Goal: Task Accomplishment & Management: Manage account settings

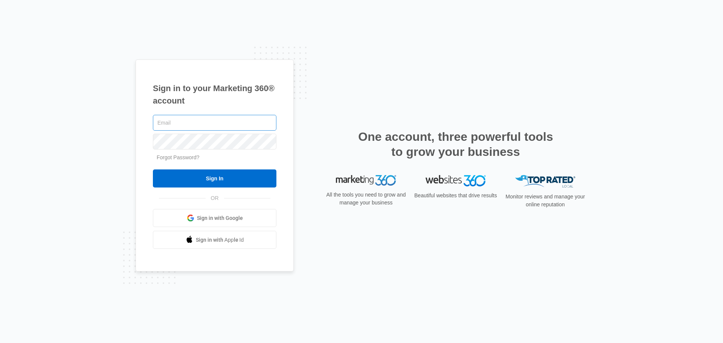
type input "[PERSON_NAME][EMAIL_ADDRESS][DOMAIN_NAME]"
click at [233, 124] on input "[PERSON_NAME][EMAIL_ADDRESS][DOMAIN_NAME]" at bounding box center [214, 123] width 123 height 16
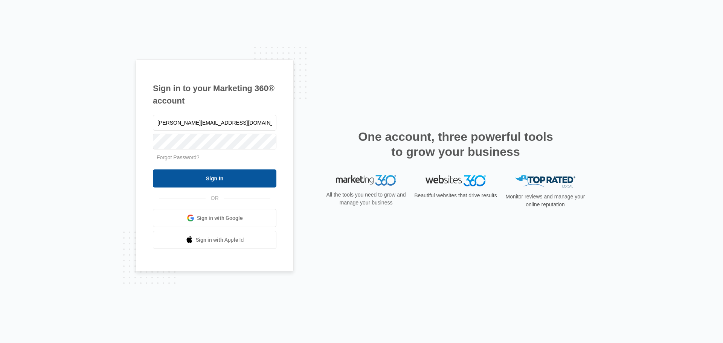
click at [175, 179] on input "Sign In" at bounding box center [214, 178] width 123 height 18
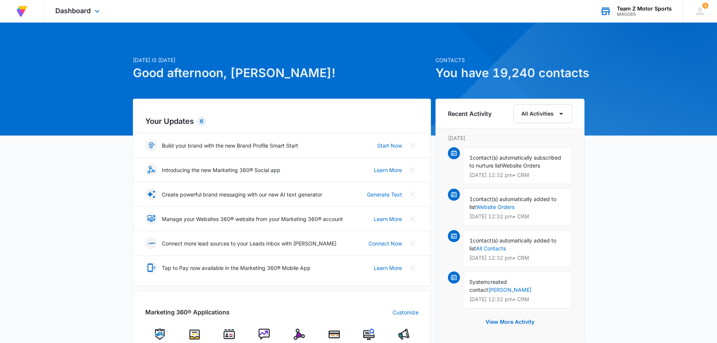
click at [661, 8] on div "Team Z Motor Sports" at bounding box center [644, 9] width 55 height 6
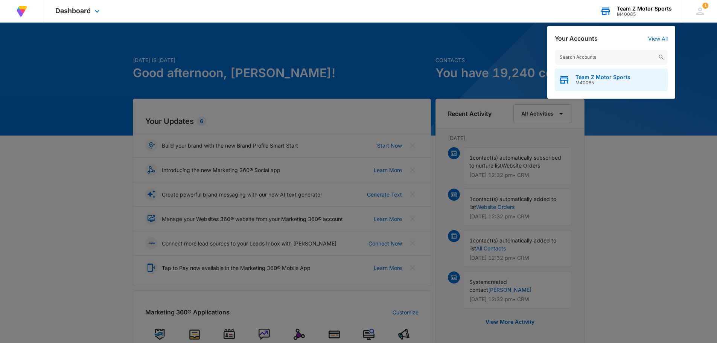
click at [599, 78] on span "Team Z Motor Sports" at bounding box center [603, 77] width 55 height 6
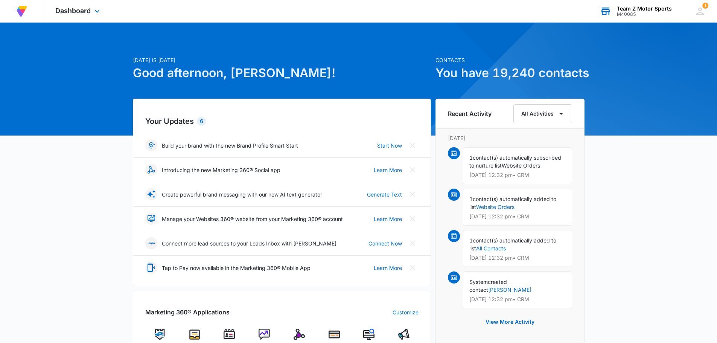
click at [610, 12] on icon at bounding box center [605, 12] width 9 height 6
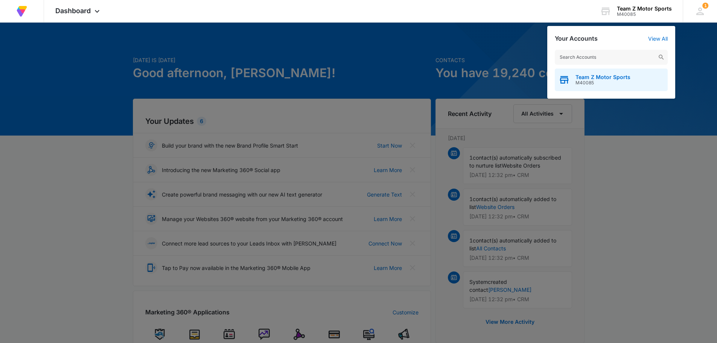
click at [585, 77] on span "Team Z Motor Sports" at bounding box center [603, 77] width 55 height 6
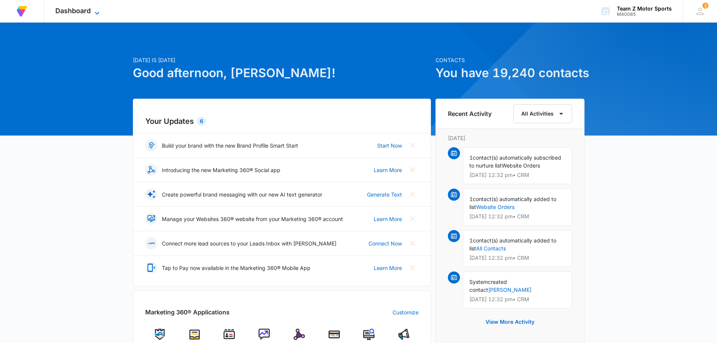
click at [96, 11] on icon at bounding box center [97, 13] width 9 height 9
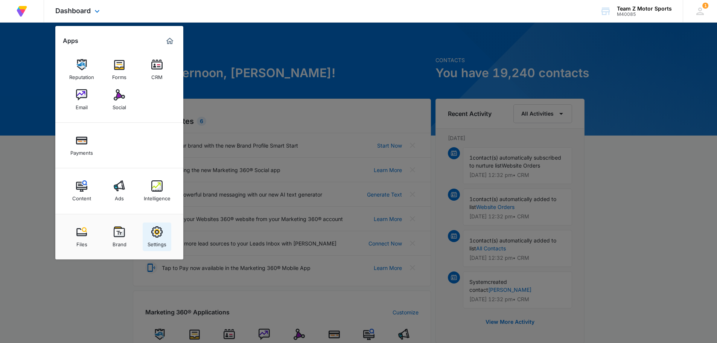
click at [164, 232] on link "Settings" at bounding box center [157, 236] width 29 height 29
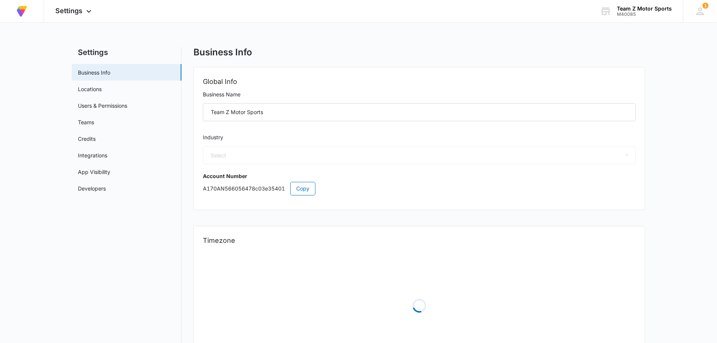
select select "45"
select select "US"
select select "America/Denver"
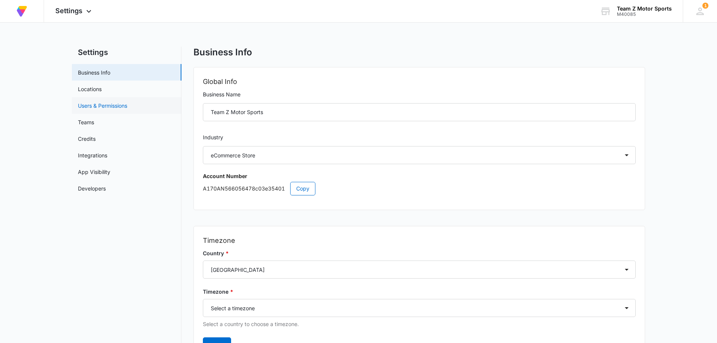
click at [111, 105] on link "Users & Permissions" at bounding box center [102, 106] width 49 height 8
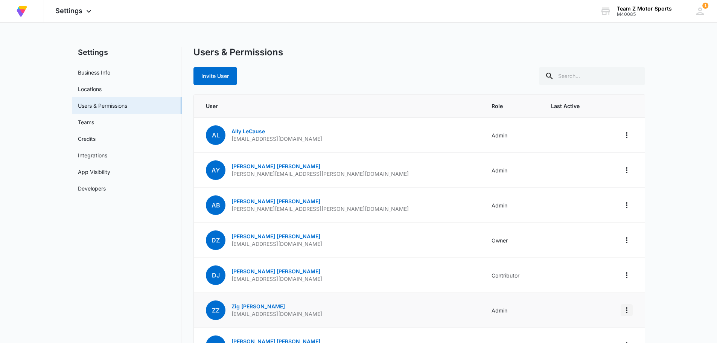
click at [627, 311] on icon "Actions" at bounding box center [626, 310] width 9 height 9
click at [565, 288] on div "Remove User" at bounding box center [580, 288] width 68 height 5
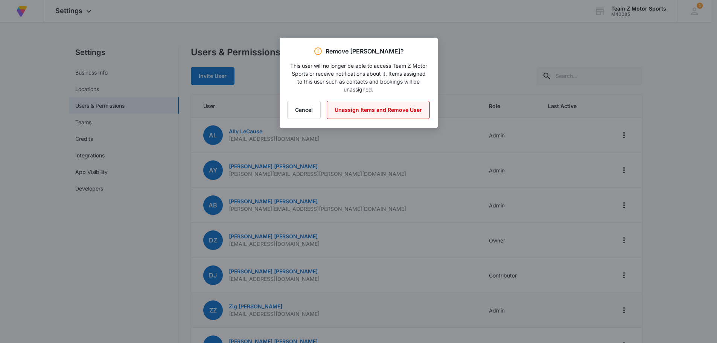
click at [375, 109] on button "Unassign Items and Remove User" at bounding box center [378, 110] width 103 height 18
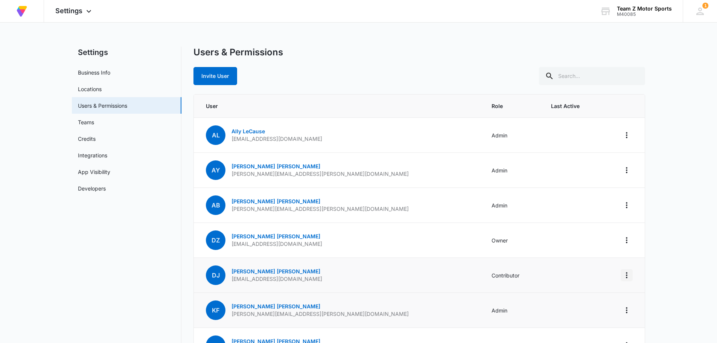
click at [627, 276] on icon "Actions" at bounding box center [626, 275] width 9 height 9
click at [271, 271] on link "David Jr Zimmerman" at bounding box center [275, 271] width 89 height 6
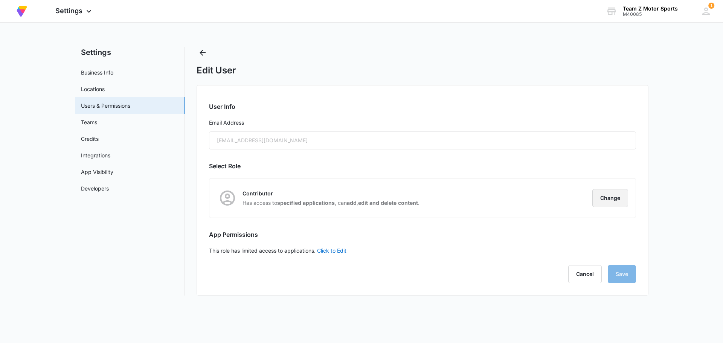
click at [609, 203] on button "Change" at bounding box center [610, 198] width 36 height 18
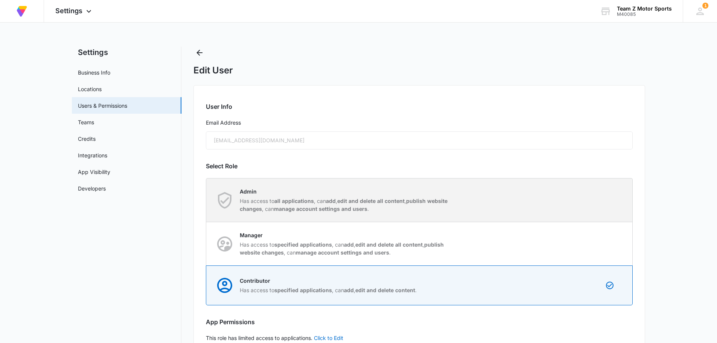
click at [331, 200] on strong "add" at bounding box center [331, 201] width 10 height 6
click at [207, 200] on input "Admin Has access to all applications , can add , edit and delete all content , …" at bounding box center [206, 200] width 0 height 0
radio input "true"
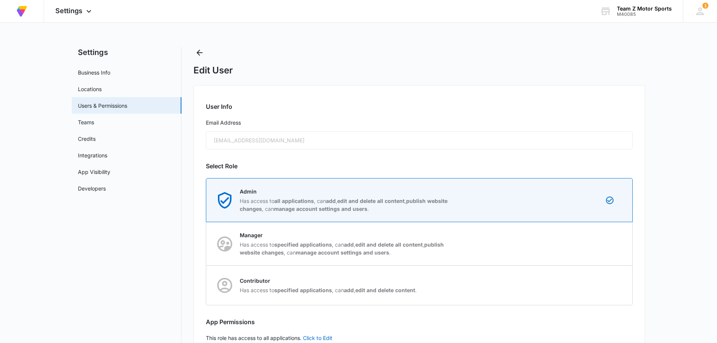
scroll to position [49, 0]
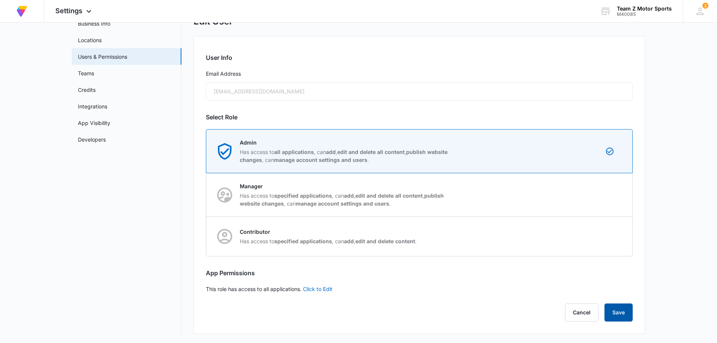
click at [624, 311] on button "Save" at bounding box center [618, 312] width 28 height 18
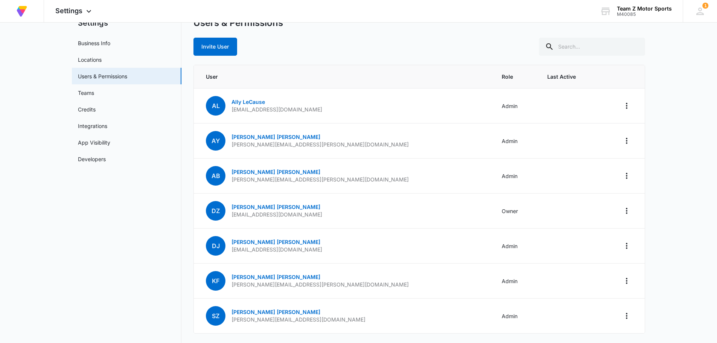
scroll to position [55, 0]
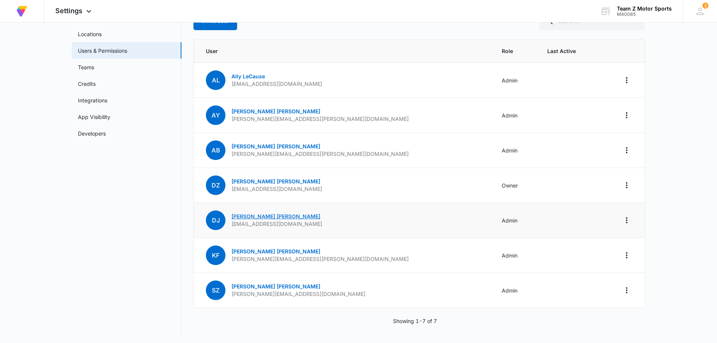
click at [269, 216] on link "David Jr Zimmerman" at bounding box center [275, 216] width 89 height 6
